Goal: Task Accomplishment & Management: Use online tool/utility

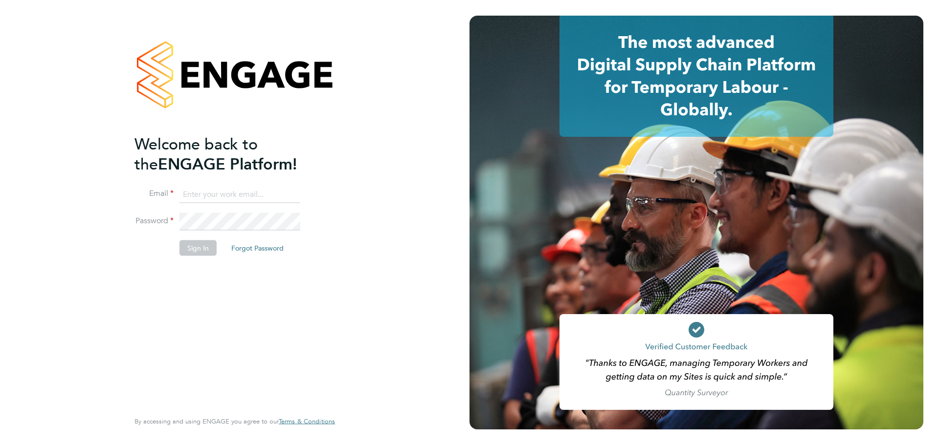
type input "[EMAIL_ADDRESS][PERSON_NAME][DOMAIN_NAME]"
click at [199, 251] on button "Sign In" at bounding box center [197, 248] width 37 height 16
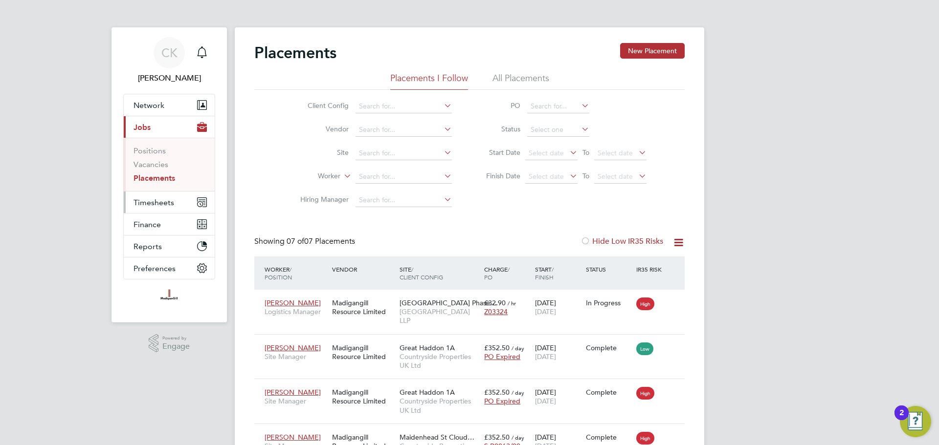
click at [149, 205] on span "Timesheets" at bounding box center [153, 202] width 41 height 9
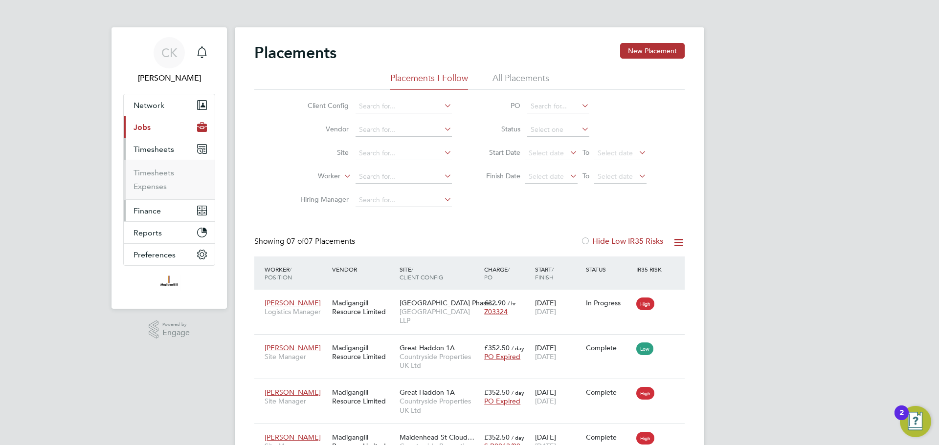
click at [155, 268] on ul "CK Cian Kavanagh Notifications Applications: Network Team Members Businesses Si…" at bounding box center [169, 164] width 92 height 274
click at [158, 175] on link "Timesheets" at bounding box center [153, 172] width 41 height 9
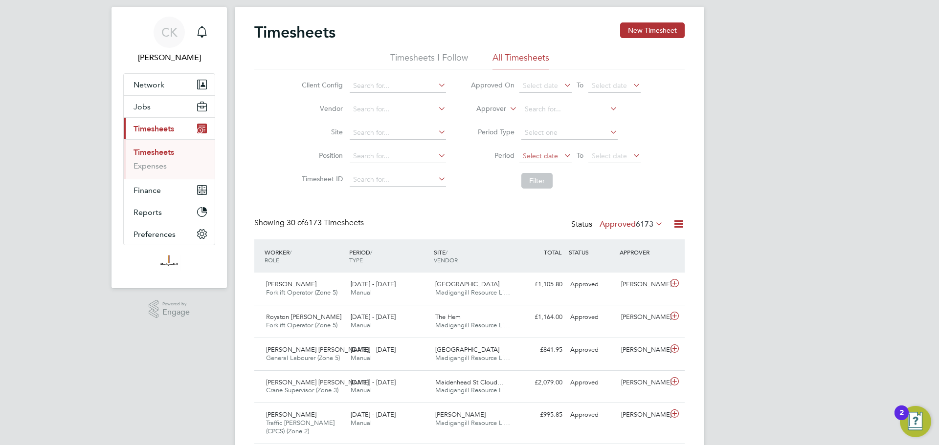
click at [543, 157] on span "Select date" at bounding box center [540, 156] width 35 height 9
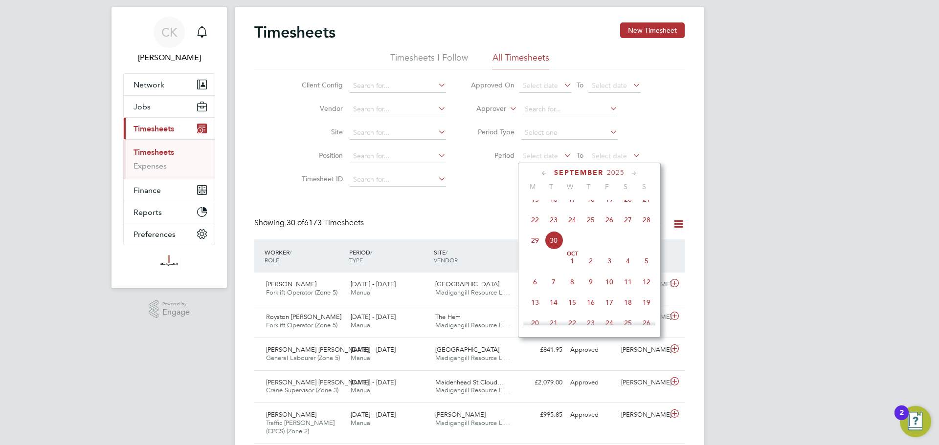
click at [532, 228] on span "22" at bounding box center [535, 220] width 19 height 19
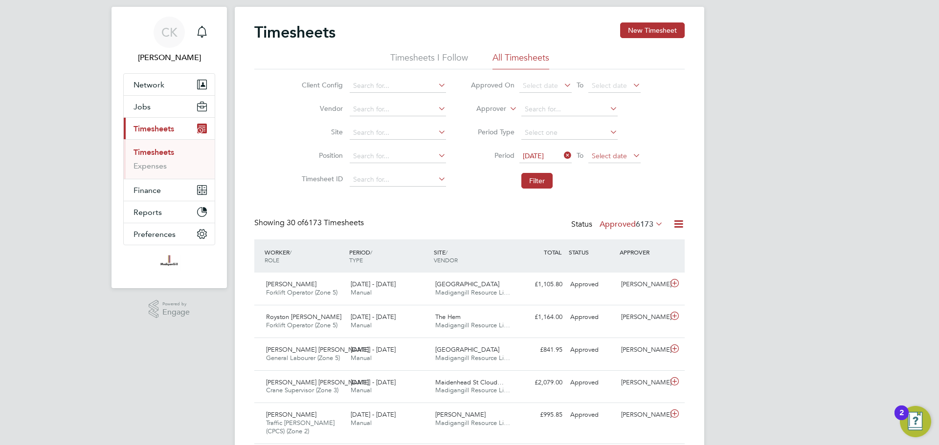
click at [609, 152] on span "Select date" at bounding box center [609, 156] width 35 height 9
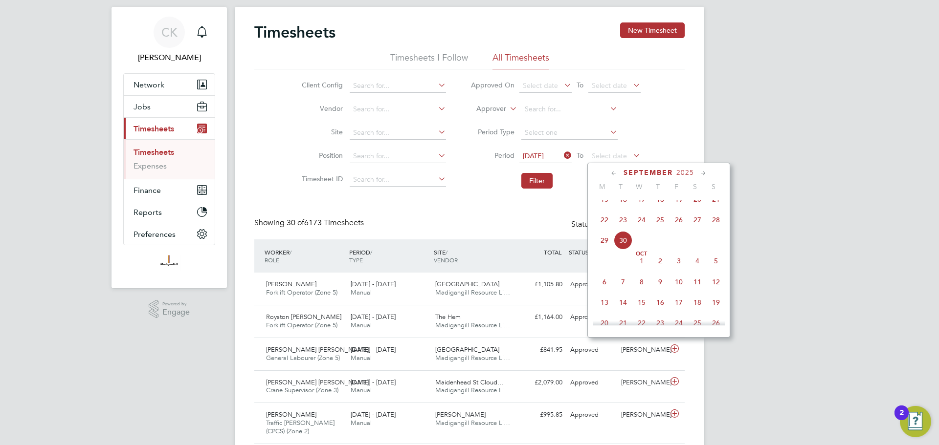
drag, startPoint x: 715, startPoint y: 230, endPoint x: 596, endPoint y: 223, distance: 118.5
click at [714, 229] on span "28" at bounding box center [715, 220] width 19 height 19
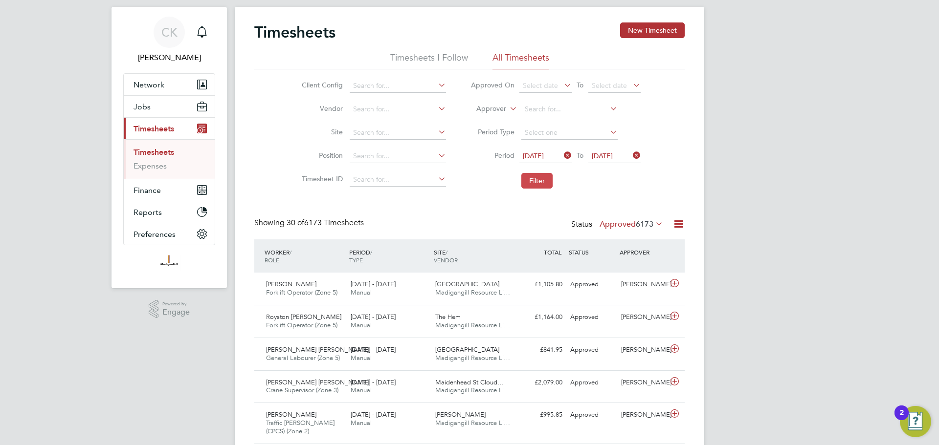
click at [538, 182] on button "Filter" at bounding box center [536, 181] width 31 height 16
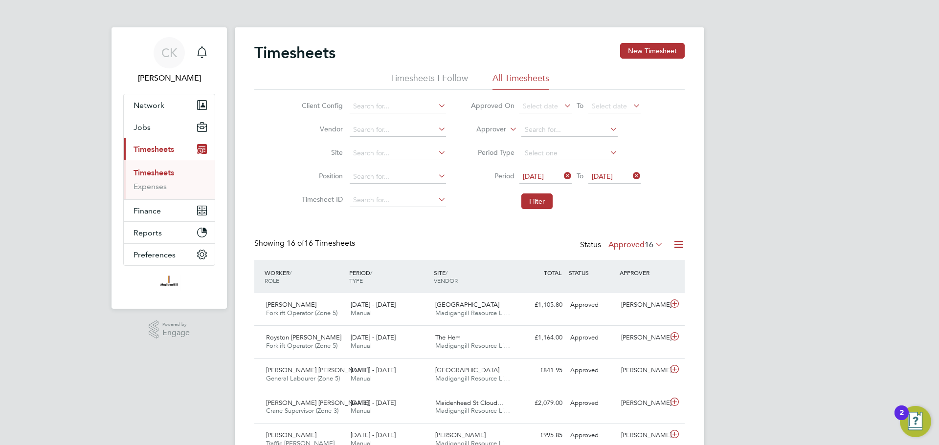
click at [623, 241] on label "Approved 16" at bounding box center [635, 245] width 55 height 10
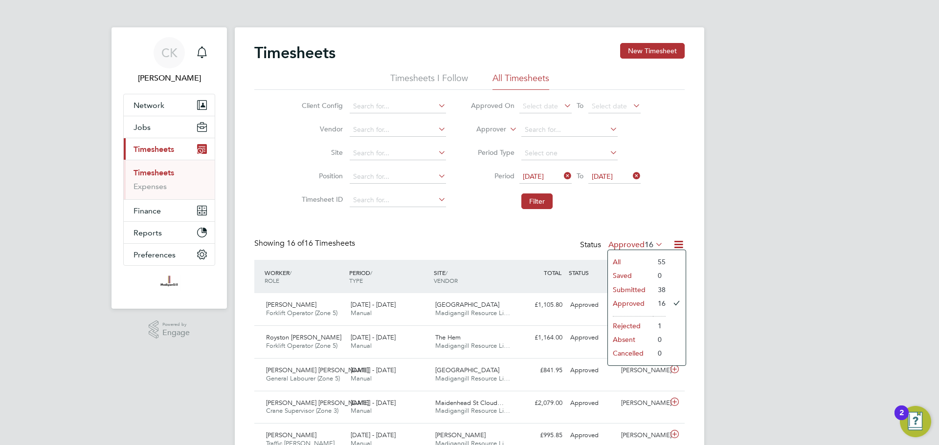
click at [643, 288] on li "Submitted" at bounding box center [630, 290] width 45 height 14
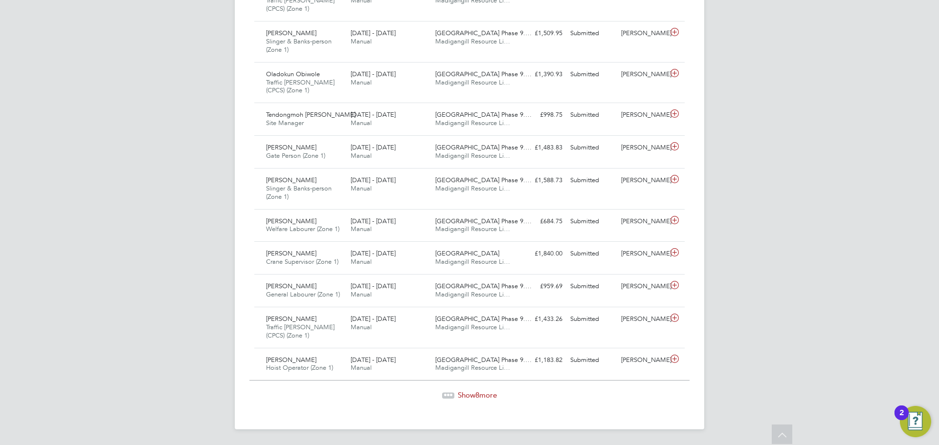
click at [470, 394] on span "Show 8 more" at bounding box center [477, 395] width 39 height 9
